Goal: Find contact information: Find contact information

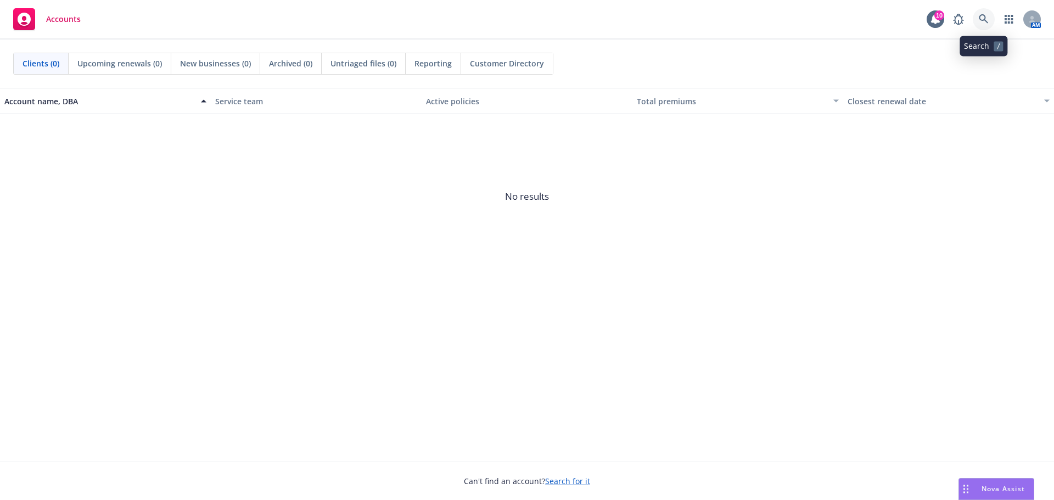
drag, startPoint x: 984, startPoint y: 16, endPoint x: 984, endPoint y: 53, distance: 36.2
click at [984, 16] on icon at bounding box center [984, 19] width 10 height 10
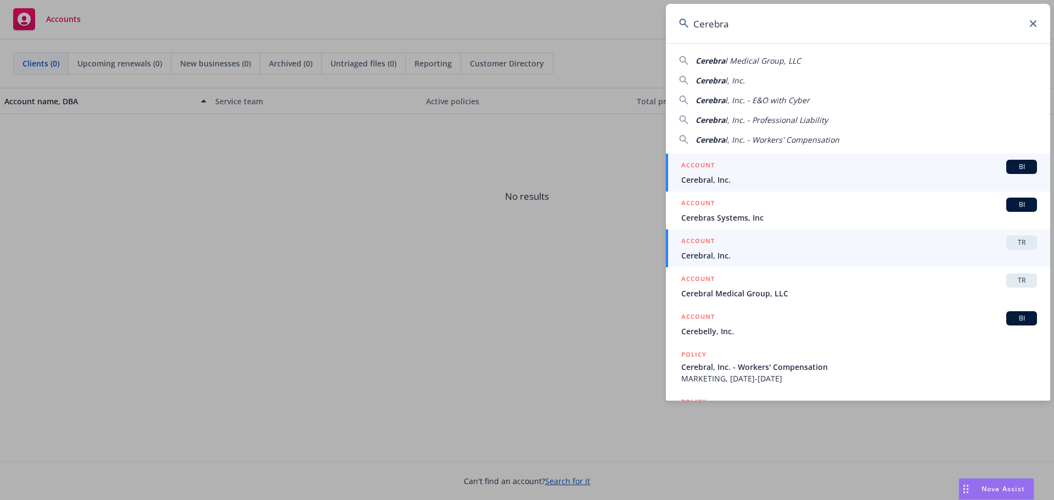
type input "Cerebra"
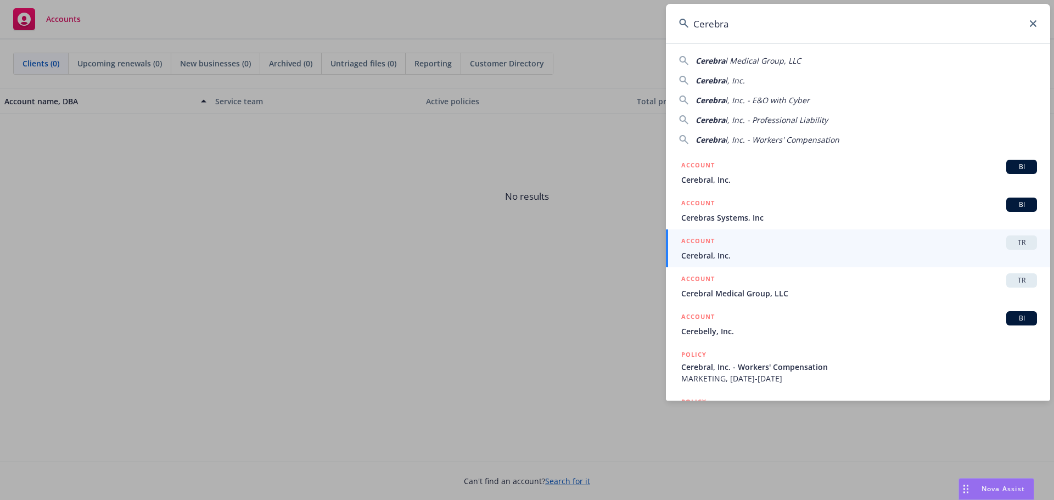
click at [805, 256] on span "Cerebral, Inc." at bounding box center [860, 256] width 356 height 12
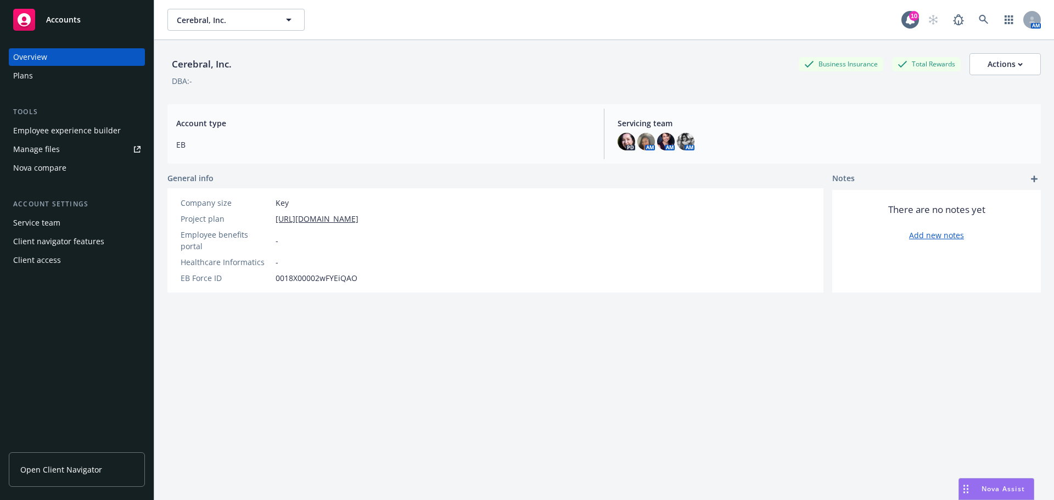
click at [83, 473] on span "Open Client Navigator" at bounding box center [61, 470] width 82 height 12
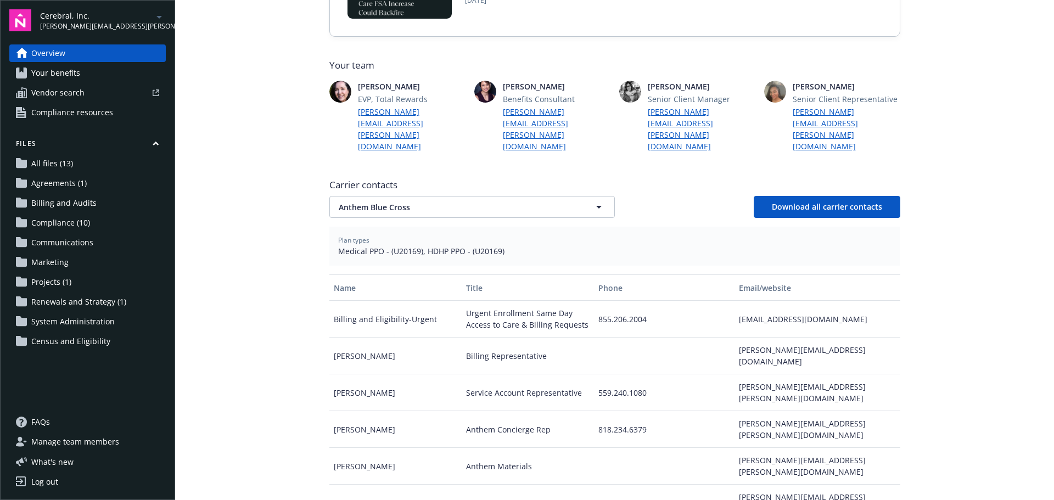
scroll to position [275, 0]
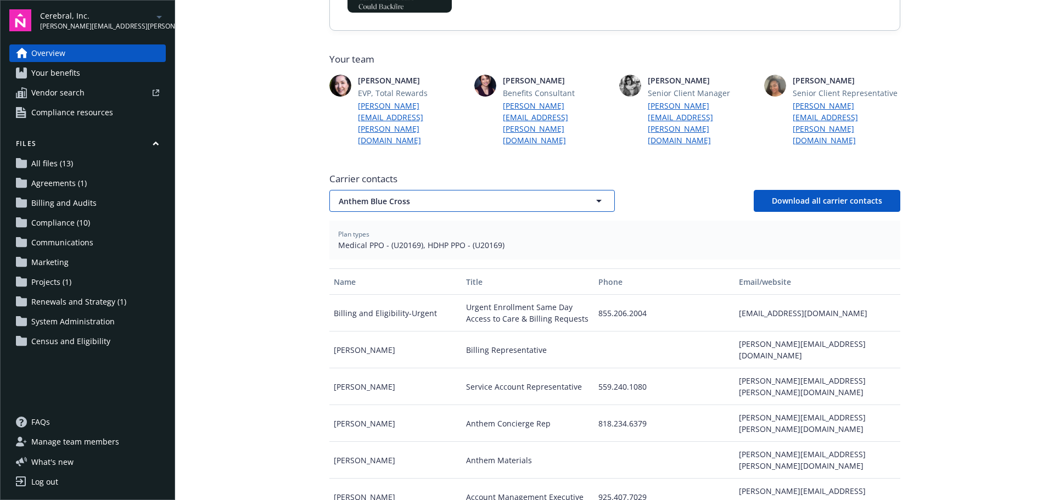
click at [386, 196] on span "Anthem Blue Cross" at bounding box center [453, 202] width 228 height 12
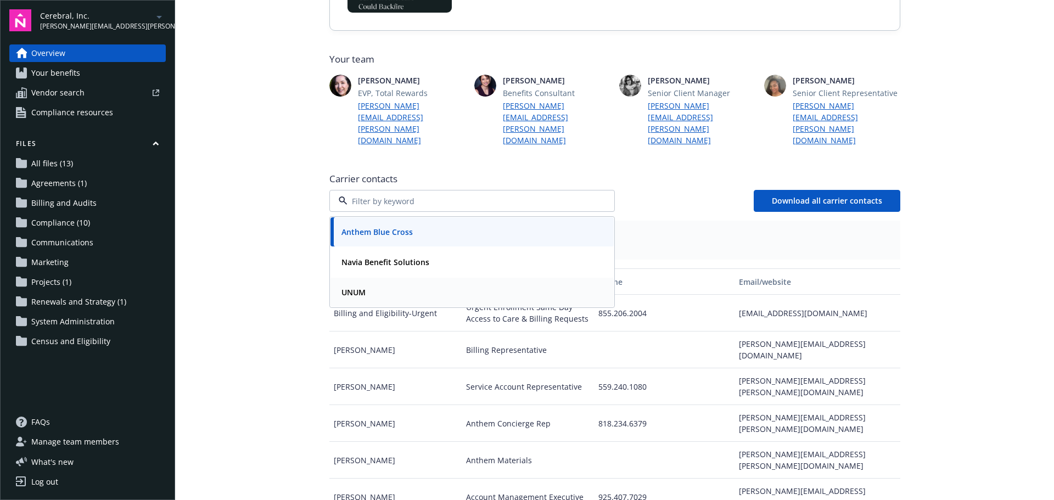
click at [379, 284] on div "UNUM" at bounding box center [472, 292] width 270 height 16
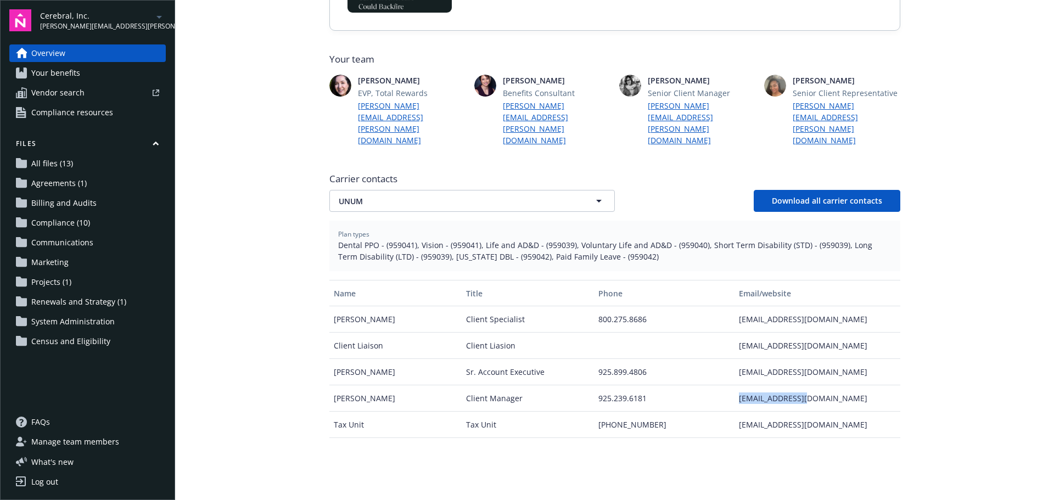
drag, startPoint x: 810, startPoint y: 378, endPoint x: 721, endPoint y: 381, distance: 89.0
click at [721, 386] on div "[PERSON_NAME] Client Manager 925.239.6181 [EMAIL_ADDRESS][DOMAIN_NAME]" at bounding box center [614, 399] width 571 height 26
copy div "[EMAIL_ADDRESS][DOMAIN_NAME]"
